Goal: Navigation & Orientation: Find specific page/section

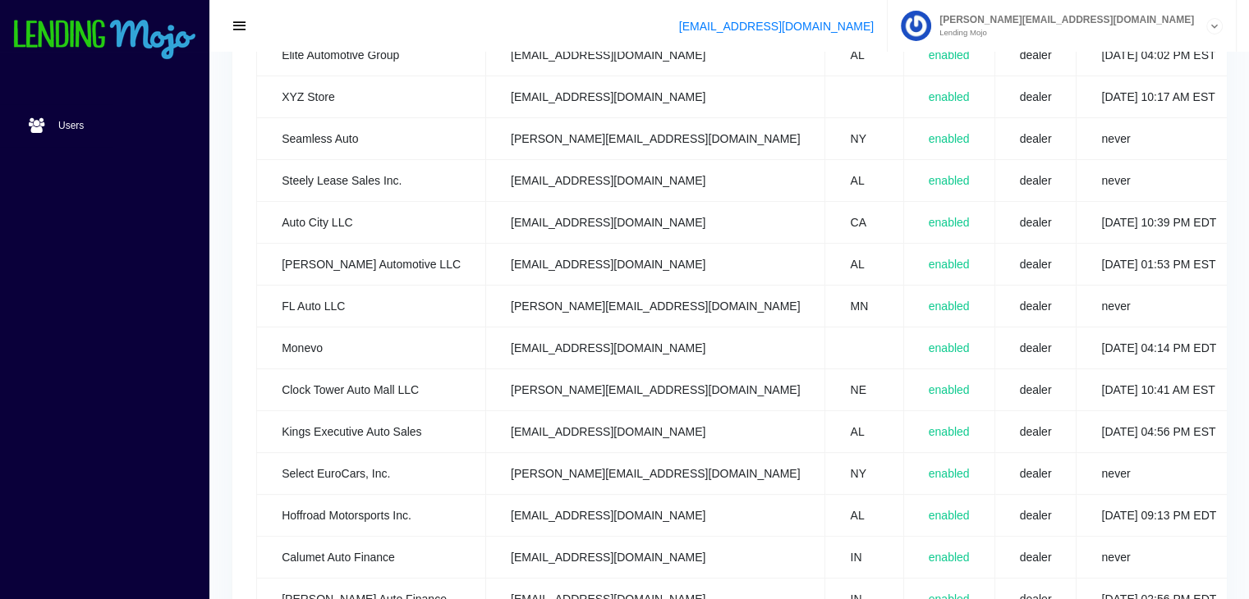
scroll to position [821, 0]
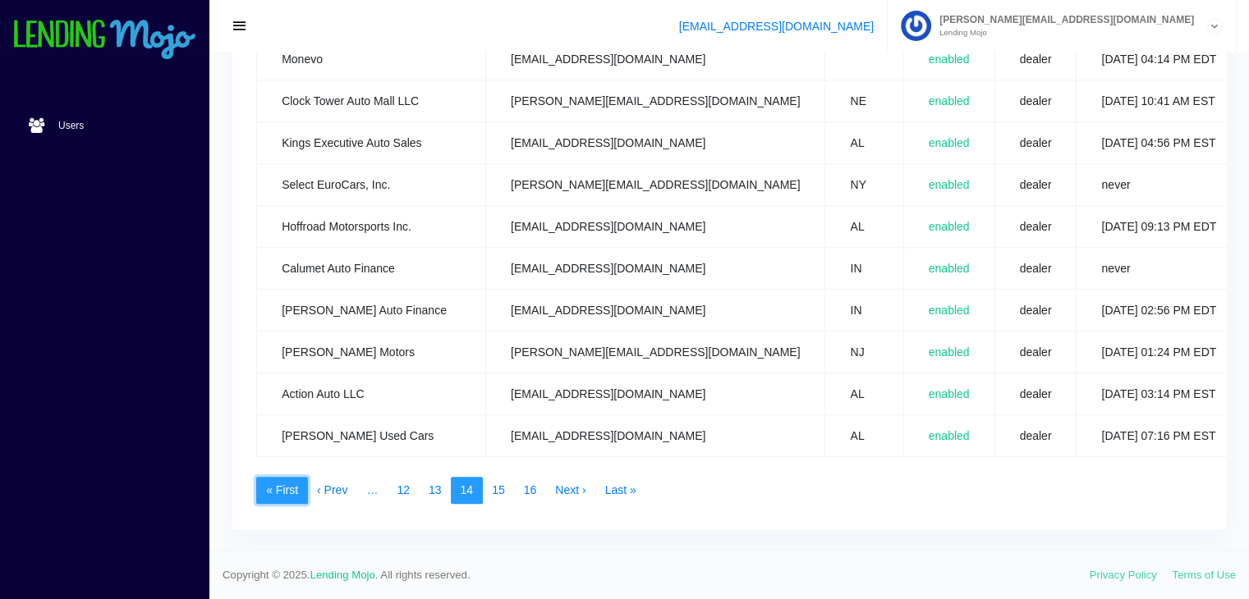
click at [284, 479] on link "« First" at bounding box center [282, 491] width 52 height 28
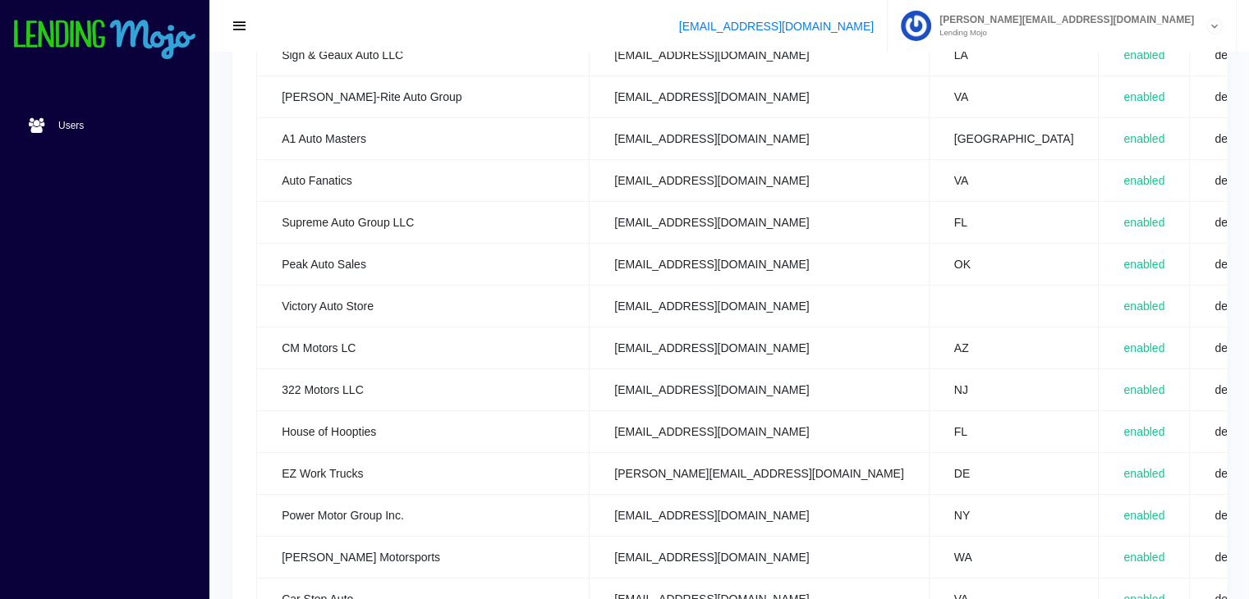
scroll to position [821, 0]
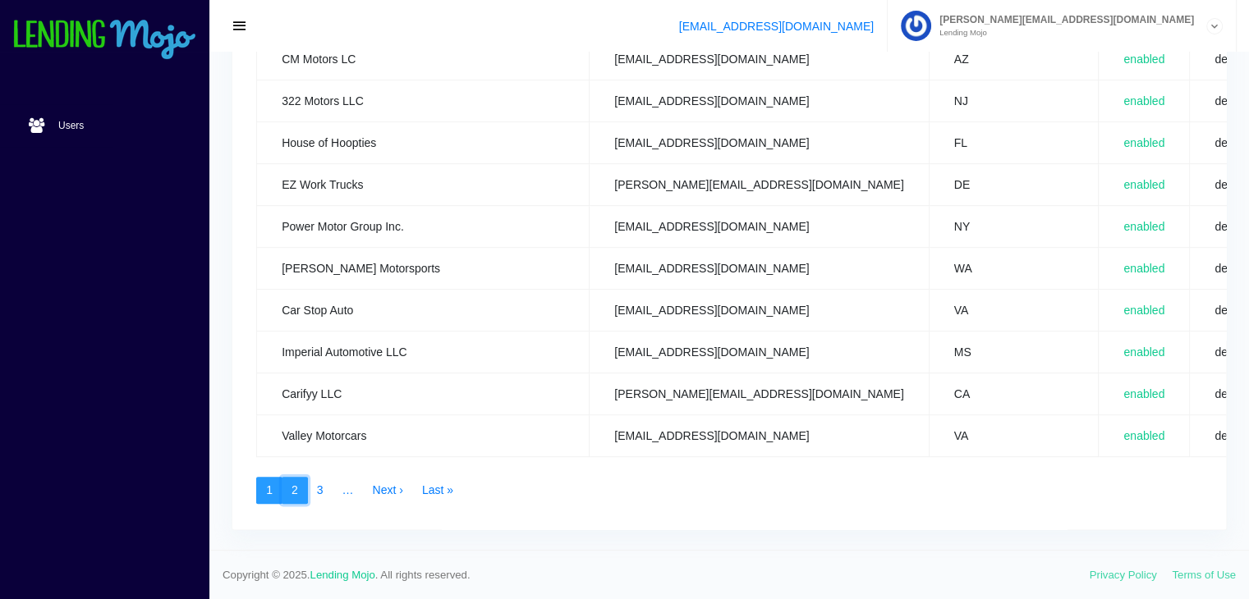
click at [291, 482] on link "2" at bounding box center [295, 491] width 26 height 28
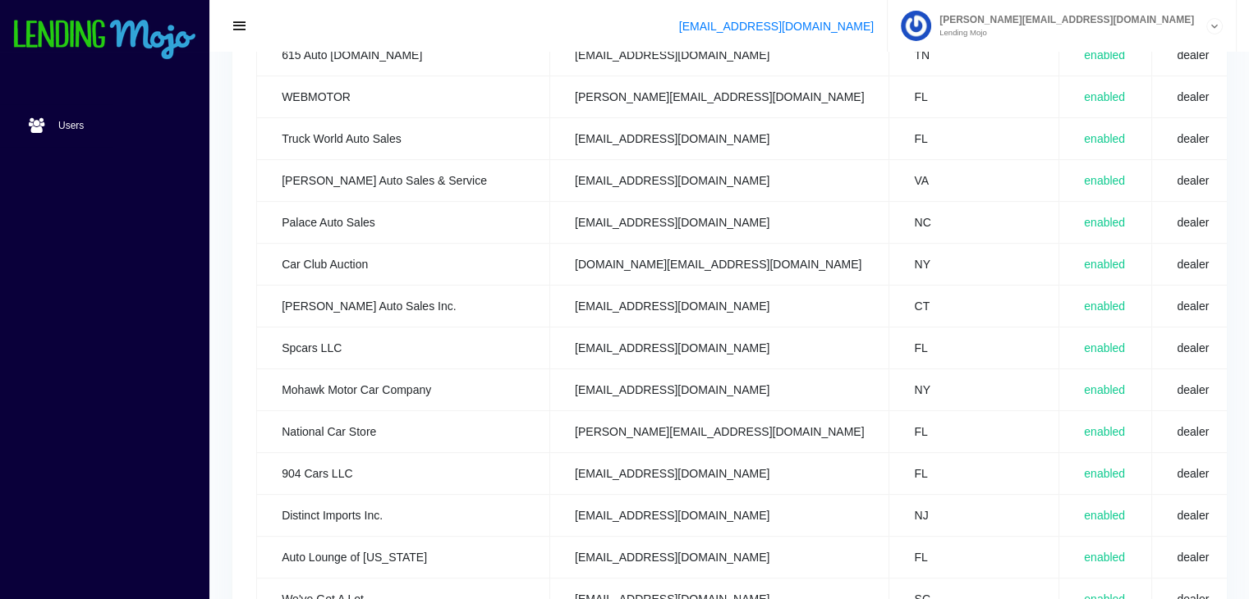
scroll to position [821, 0]
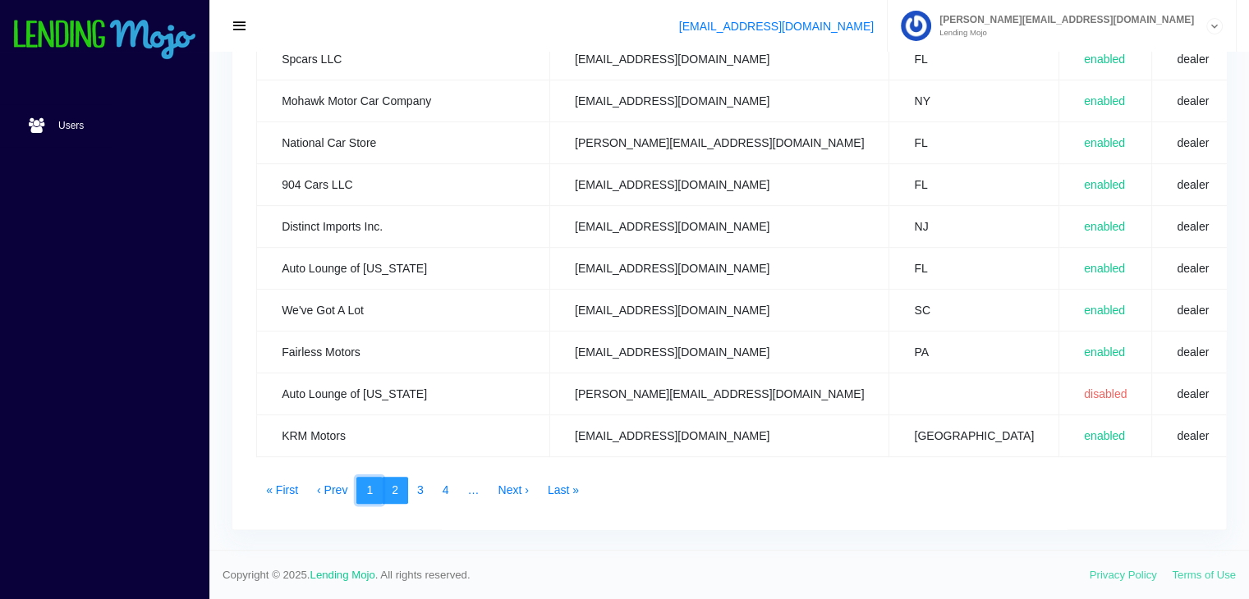
click at [370, 479] on link "1" at bounding box center [369, 491] width 26 height 28
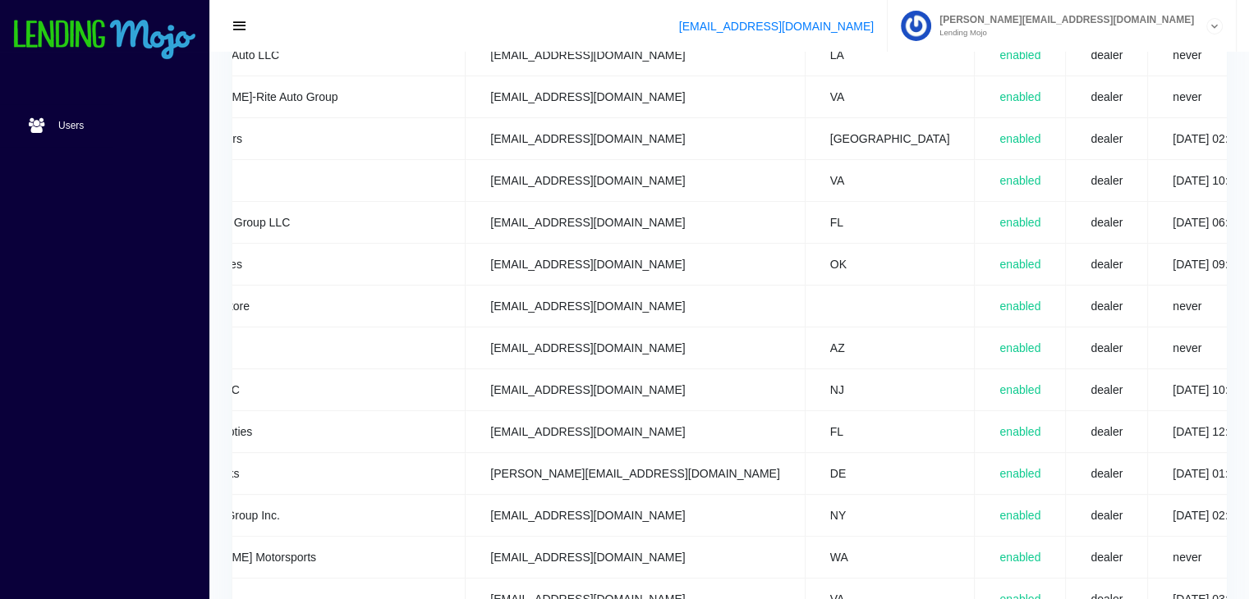
scroll to position [0, 193]
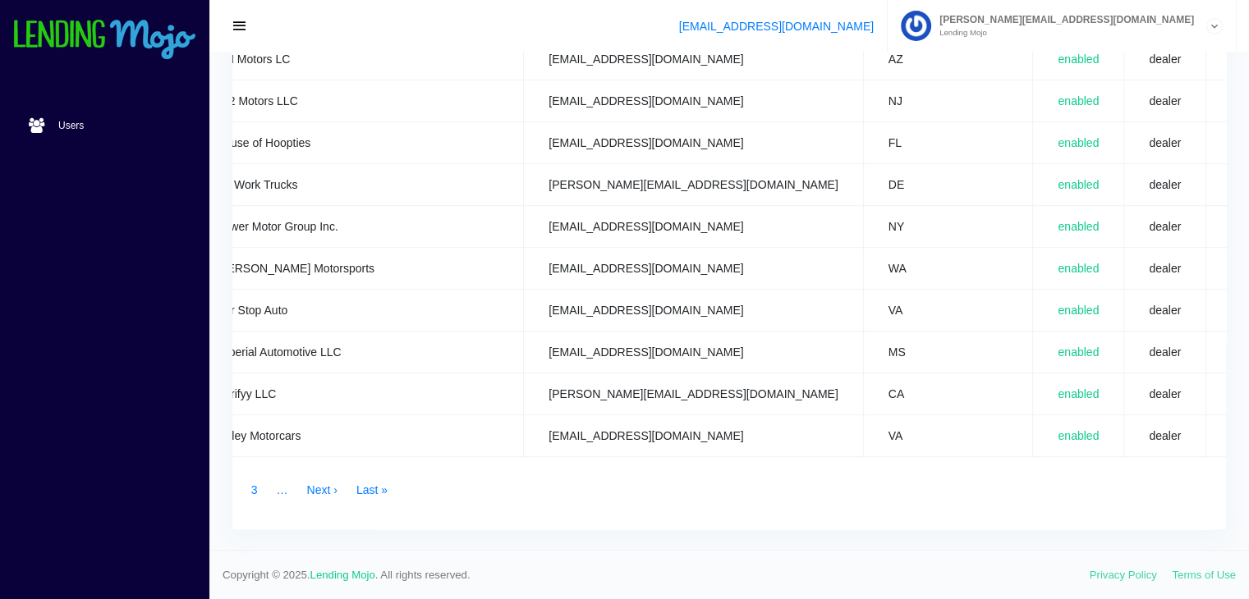
scroll to position [0, 0]
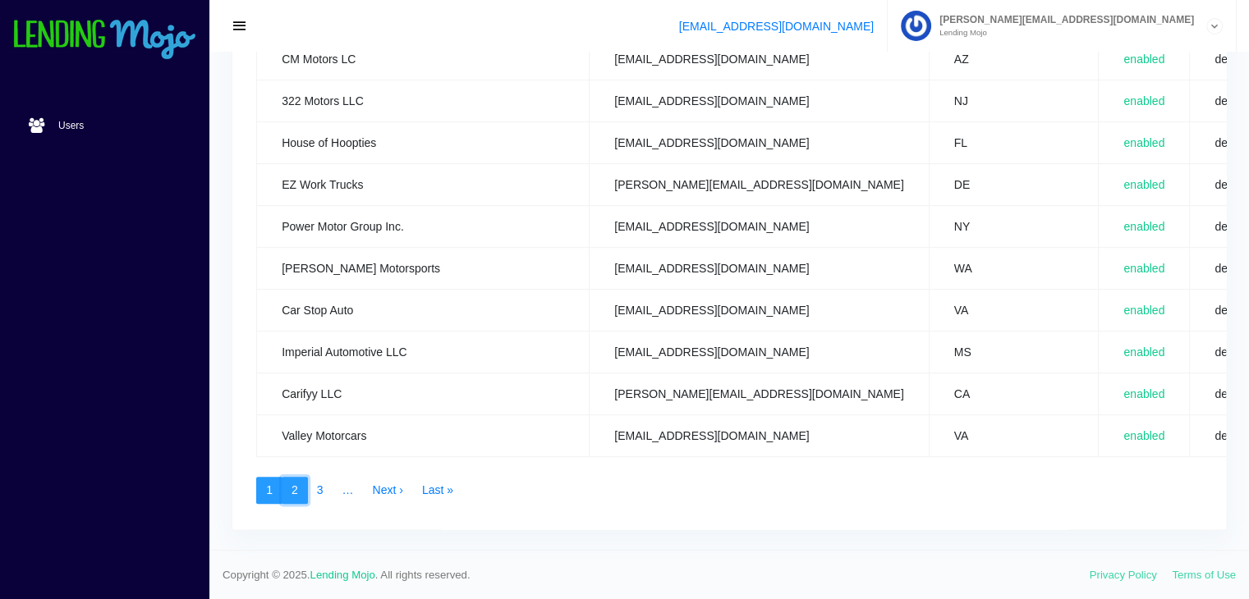
click at [292, 477] on link "2" at bounding box center [295, 491] width 26 height 28
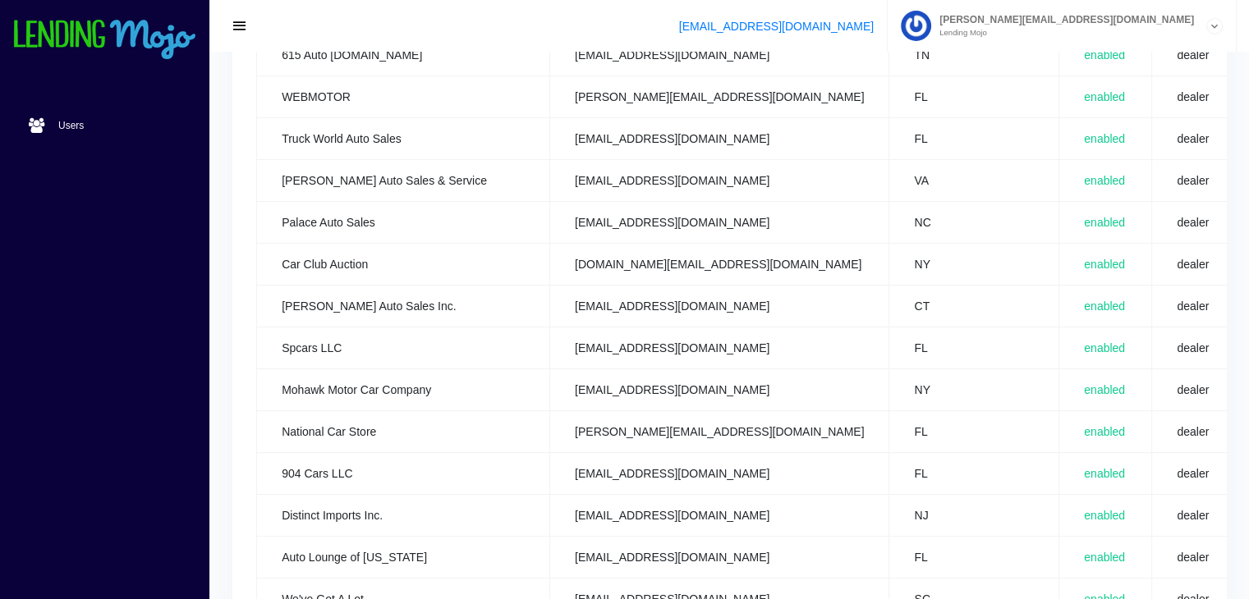
scroll to position [821, 0]
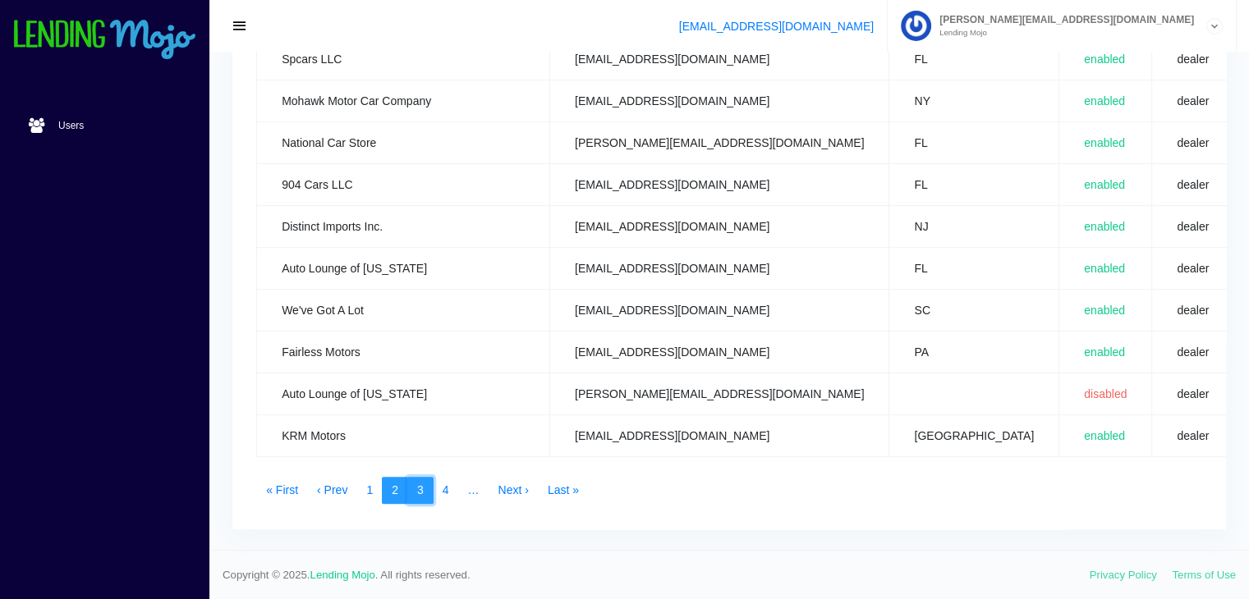
click at [419, 477] on link "3" at bounding box center [420, 491] width 26 height 28
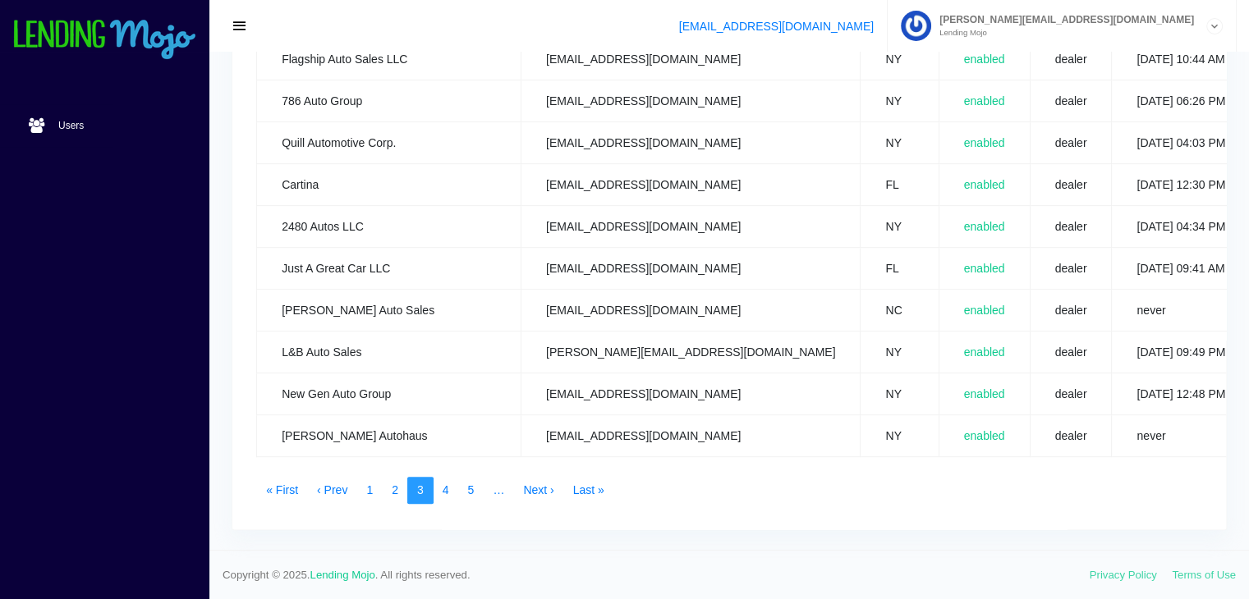
scroll to position [821, 0]
